Goal: Book appointment/travel/reservation

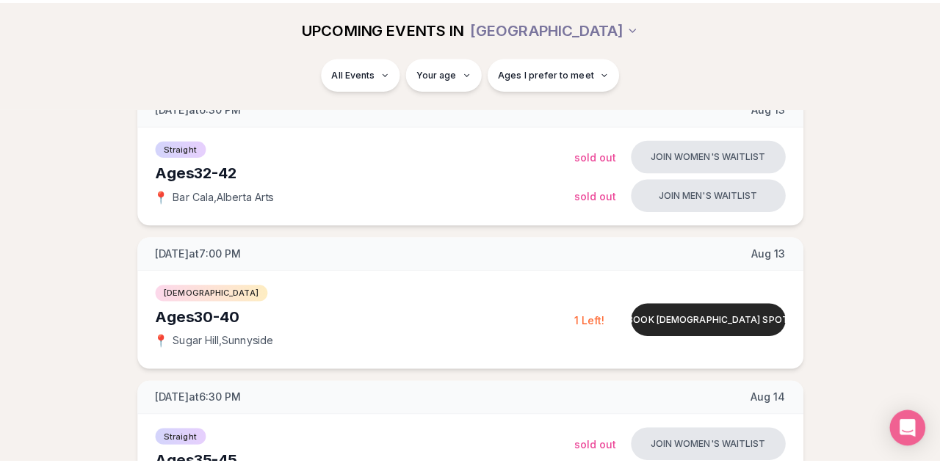
scroll to position [202, 0]
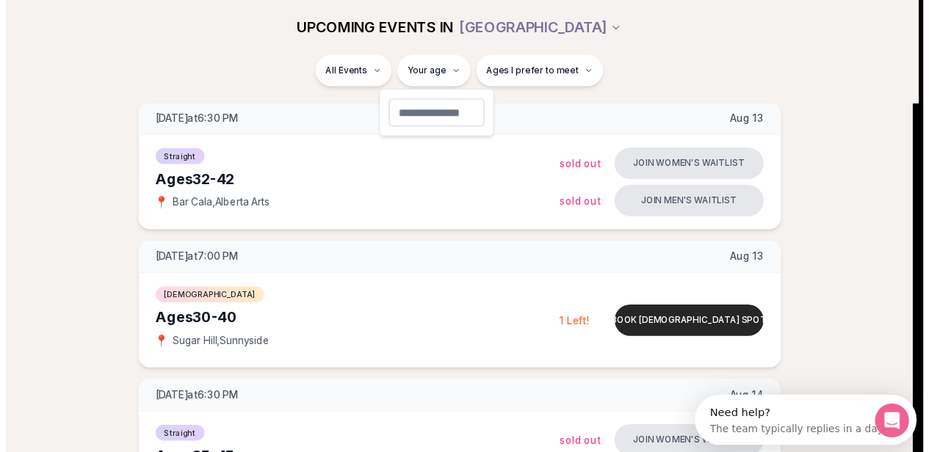
scroll to position [0, 0]
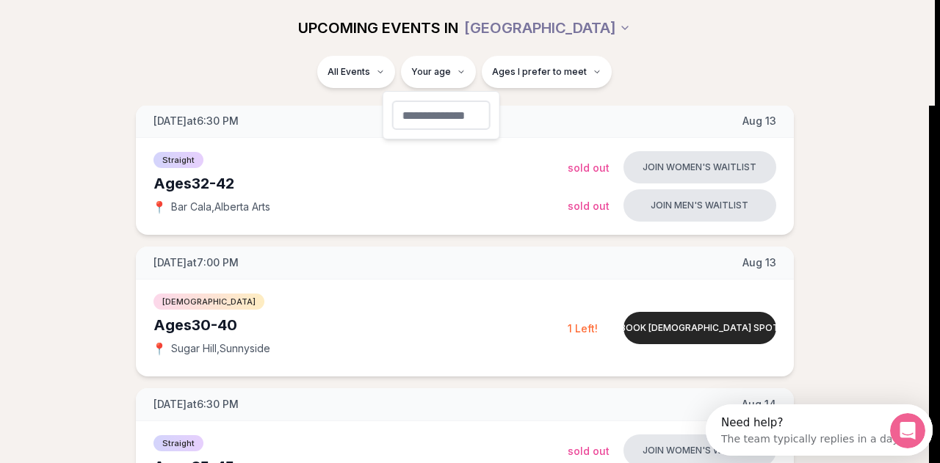
type input "**"
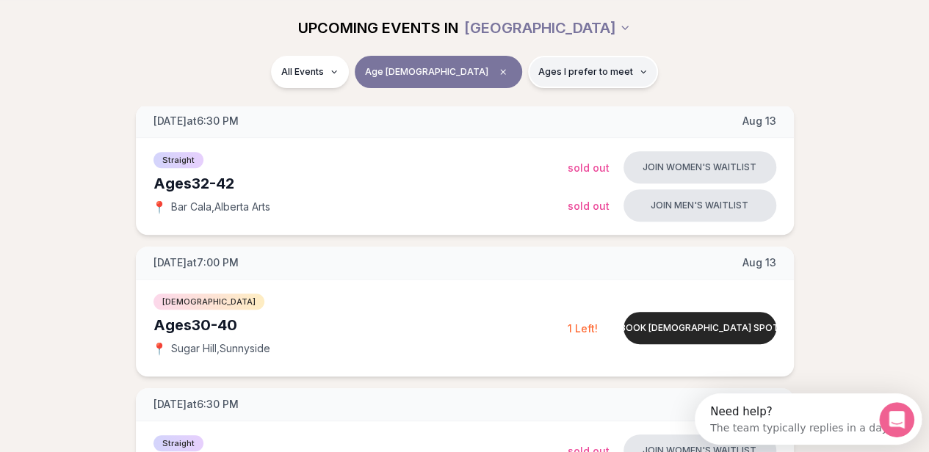
click at [538, 76] on span "Ages I prefer to meet" at bounding box center [585, 72] width 95 height 12
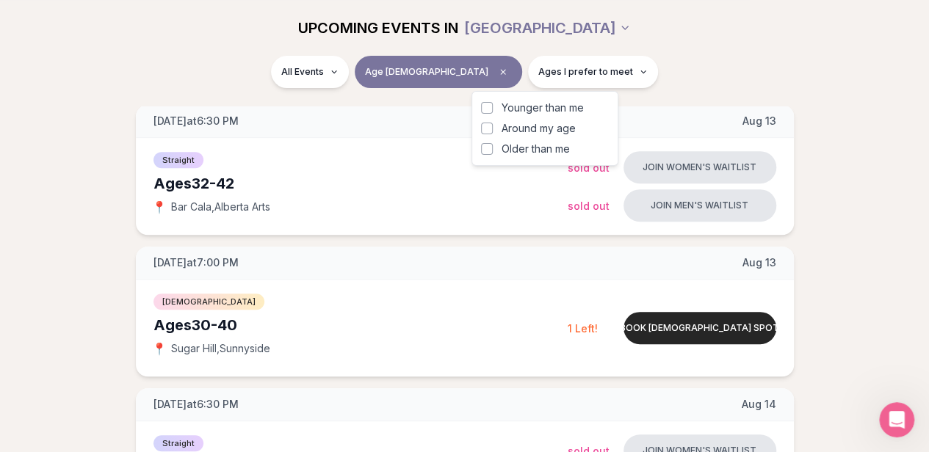
click at [530, 148] on span "Older than me" at bounding box center [535, 149] width 68 height 15
click at [493, 148] on button "Older than me" at bounding box center [487, 149] width 12 height 12
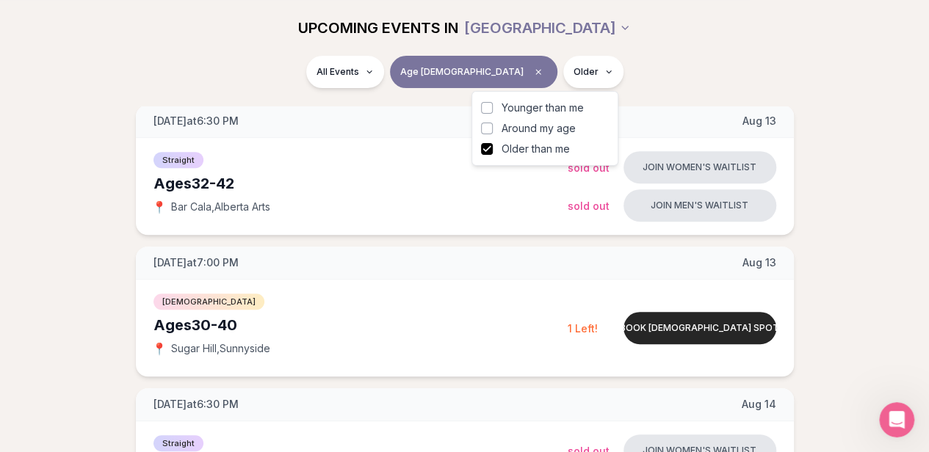
click at [487, 127] on button "Around my age" at bounding box center [487, 129] width 12 height 12
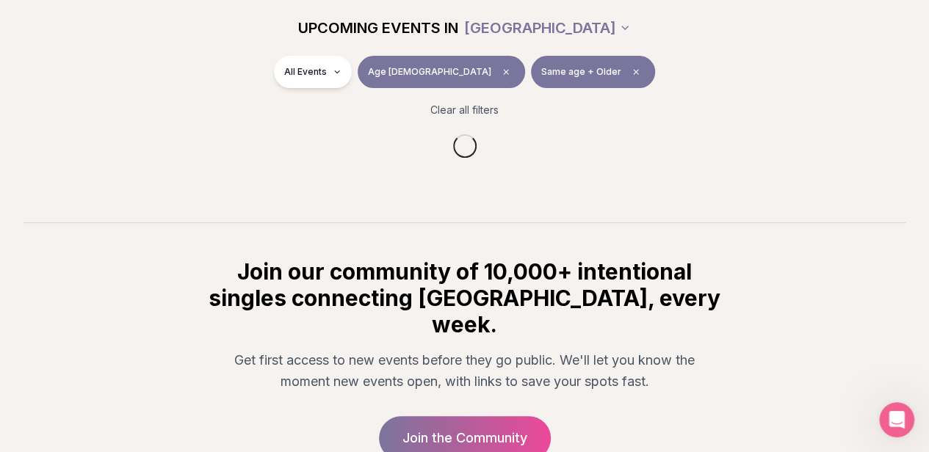
click at [625, 65] on div "All Events Age [DEMOGRAPHIC_DATA] Same age + Older" at bounding box center [465, 75] width 822 height 38
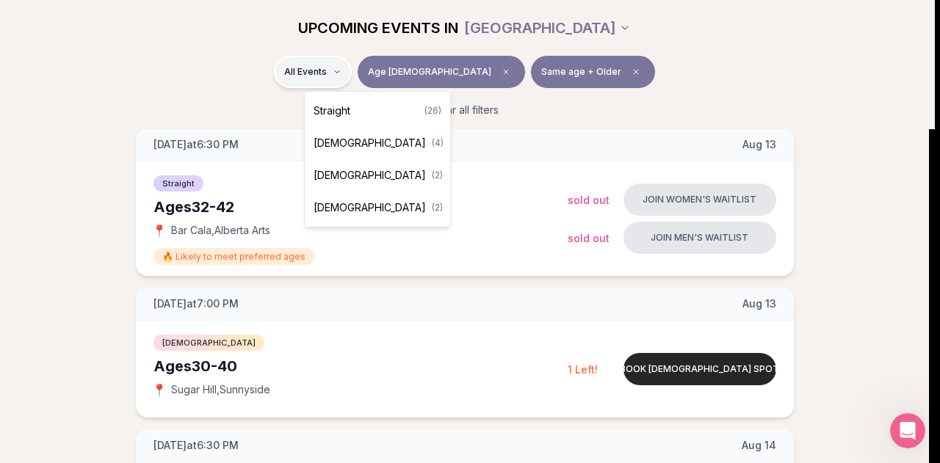
click at [366, 142] on span "[DEMOGRAPHIC_DATA]" at bounding box center [369, 143] width 112 height 15
